Goal: Navigation & Orientation: Find specific page/section

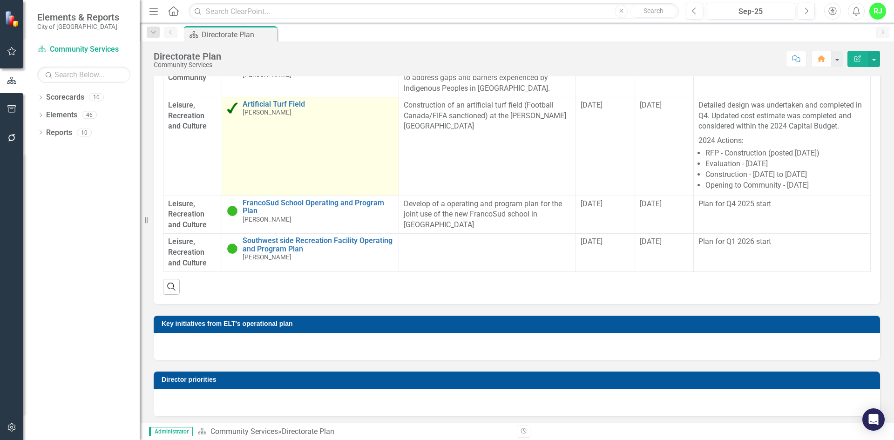
scroll to position [361, 0]
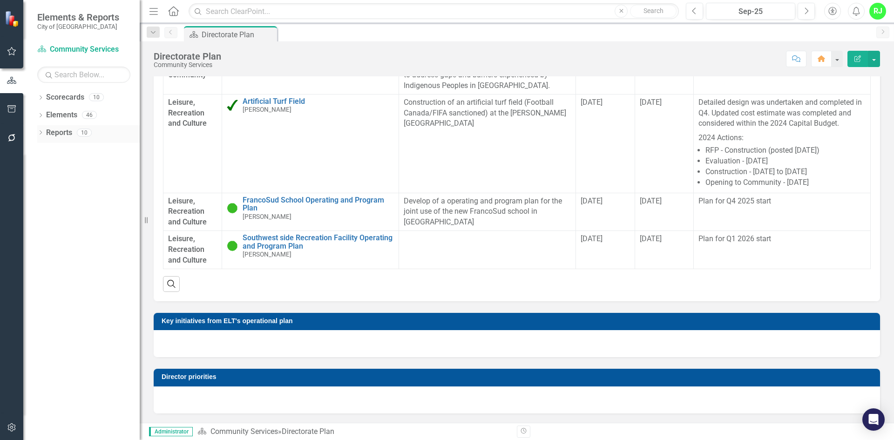
click at [44, 133] on icon "Dropdown" at bounding box center [40, 133] width 7 height 5
click at [72, 183] on div "Departmental Action Plan" at bounding box center [94, 182] width 90 height 8
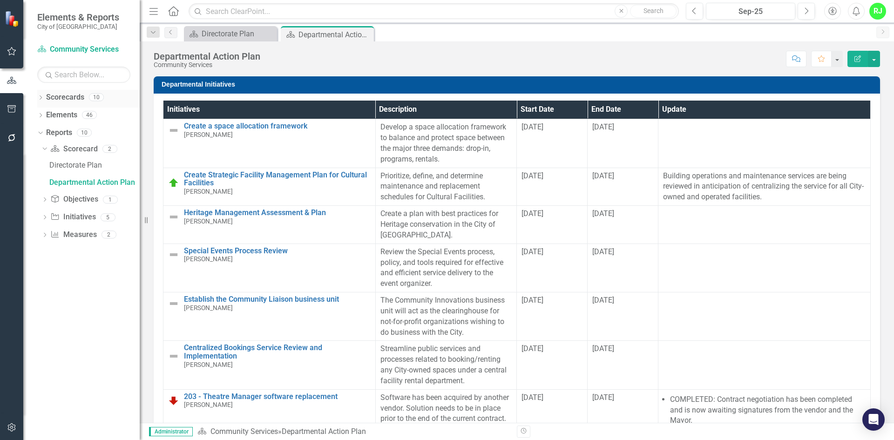
click at [43, 96] on icon "Dropdown" at bounding box center [40, 98] width 7 height 5
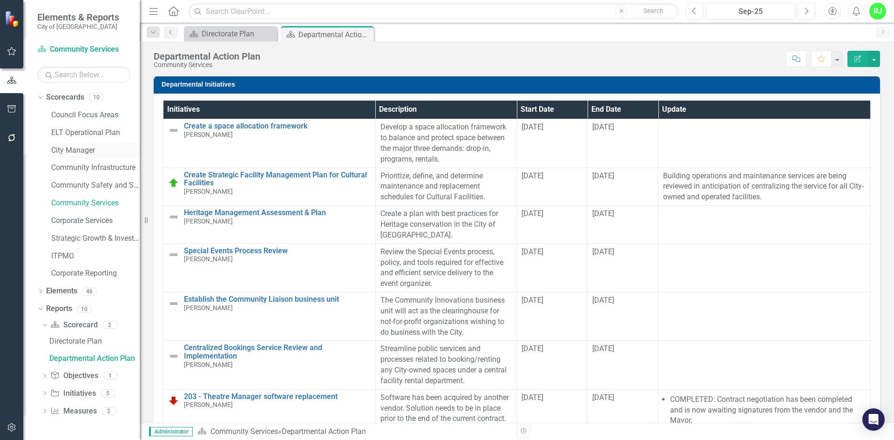
click at [78, 148] on link "City Manager" at bounding box center [95, 150] width 88 height 11
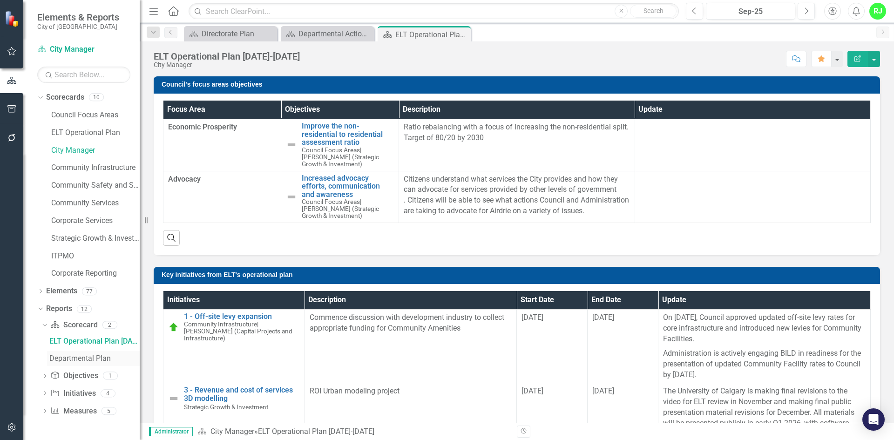
click at [90, 355] on div "Departmental Plan" at bounding box center [94, 358] width 90 height 8
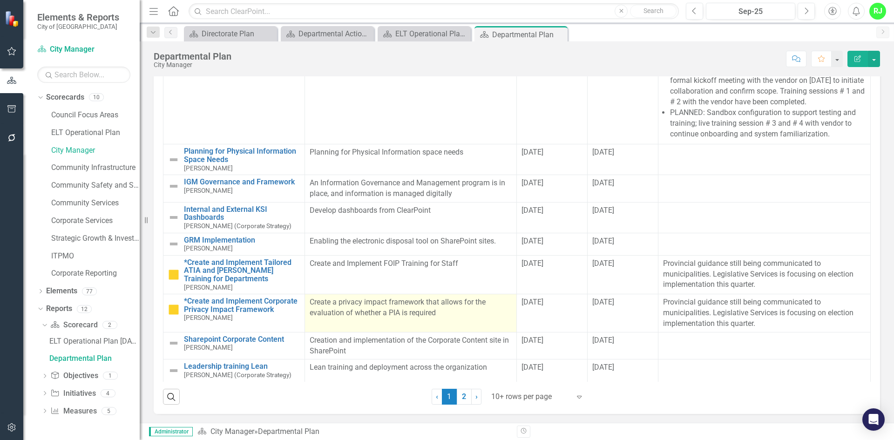
scroll to position [49, 0]
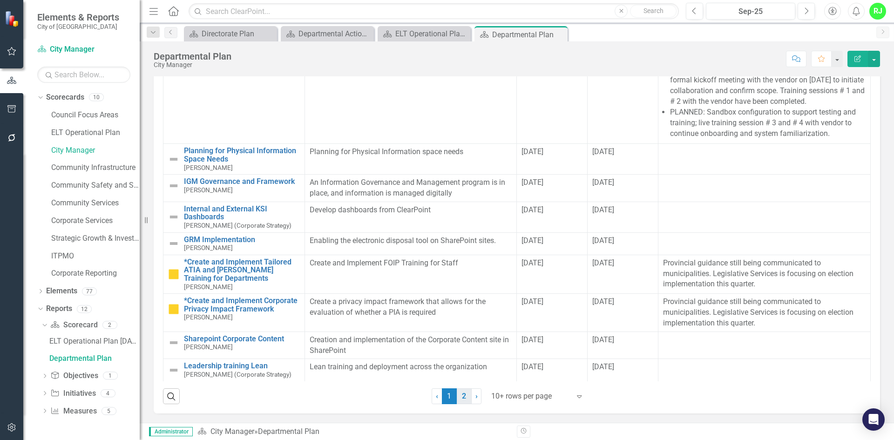
click at [462, 395] on link "2" at bounding box center [464, 396] width 15 height 16
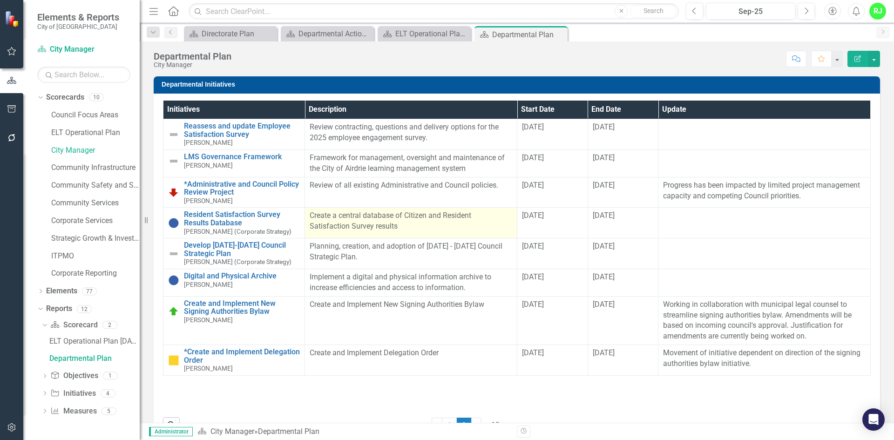
scroll to position [29, 0]
